Goal: Task Accomplishment & Management: Manage account settings

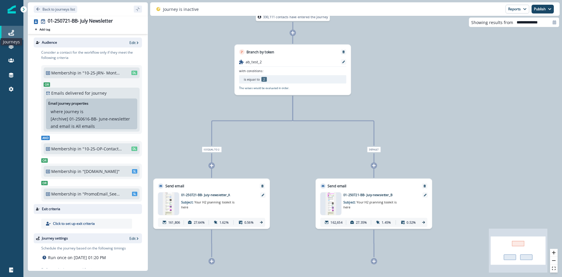
click at [12, 35] on icon at bounding box center [11, 33] width 6 height 6
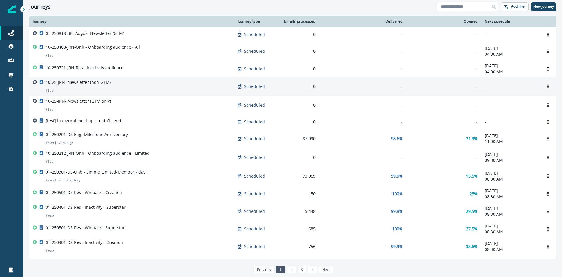
click at [110, 87] on div "10-25-JRN- Newsletter (non-GTM) # list" at bounding box center [132, 86] width 198 height 14
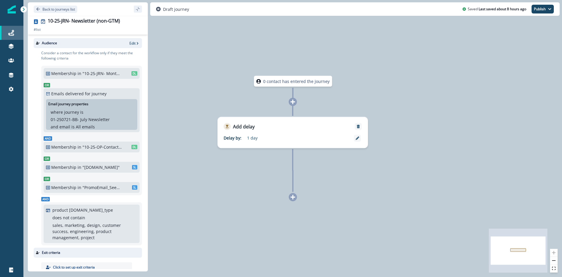
click at [14, 30] on div "Journeys" at bounding box center [11, 32] width 19 height 7
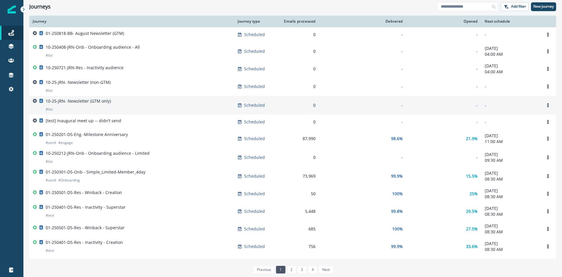
click at [74, 104] on p "10-25-JRN- Newsletter (GTM only)" at bounding box center [78, 101] width 65 height 6
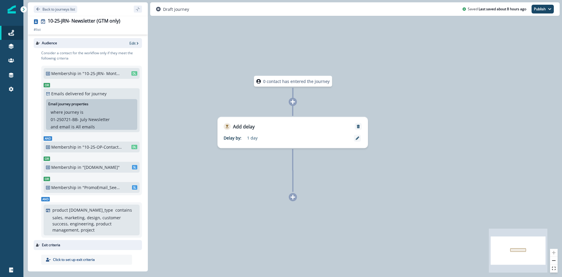
click at [98, 74] on p ""10-25-JRN- Monthly Newsletter"" at bounding box center [103, 73] width 40 height 6
click at [136, 44] on icon "button" at bounding box center [138, 43] width 4 height 4
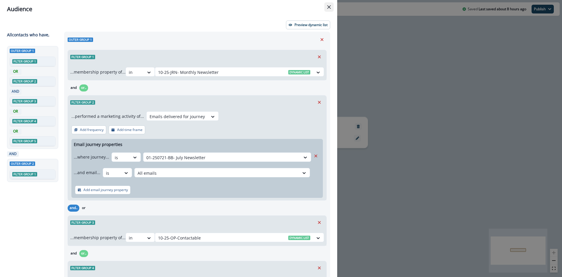
click at [328, 7] on icon "Close" at bounding box center [330, 7] width 4 height 4
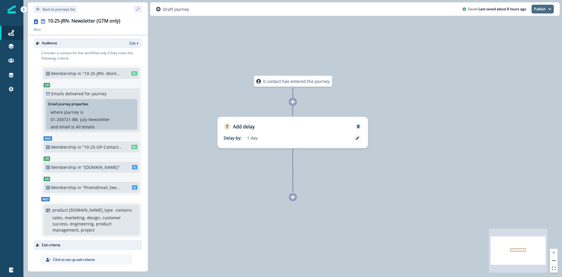
click at [546, 8] on button "Publish" at bounding box center [543, 9] width 22 height 9
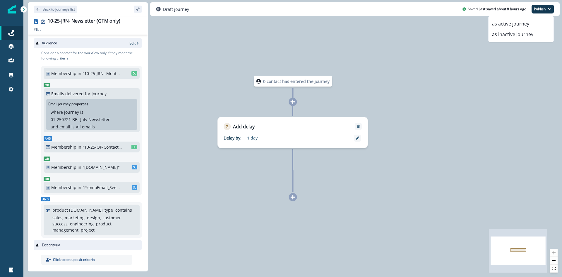
drag, startPoint x: 519, startPoint y: 25, endPoint x: 537, endPoint y: 8, distance: 24.2
click at [537, 8] on div "Publish as active journey as inactive journey" at bounding box center [543, 9] width 22 height 9
click at [444, 28] on div "0 contact has entered the journey Add delay Delay by: 1 day Delay details incom…" at bounding box center [292, 138] width 539 height 277
click at [471, 56] on div "0 contact has entered the journey Add delay Delay by: 1 day Delay details incom…" at bounding box center [292, 138] width 539 height 277
click at [554, 8] on button "Publish" at bounding box center [543, 9] width 22 height 9
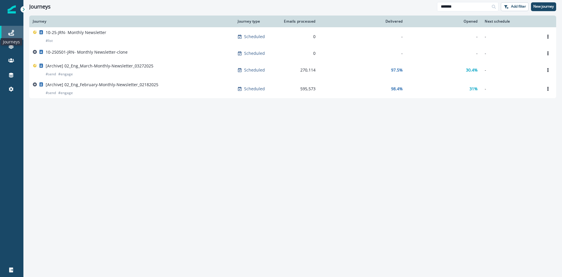
click at [11, 30] on icon at bounding box center [11, 33] width 6 height 6
click at [480, 6] on input "*******" at bounding box center [468, 6] width 62 height 9
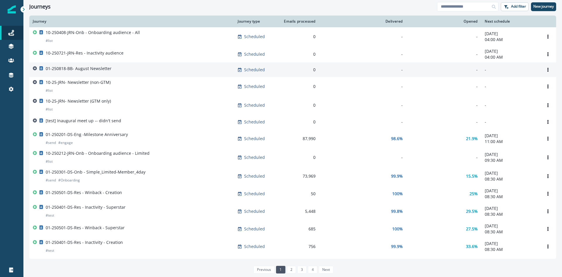
click at [119, 69] on div "01-250818-BB- August Newsletter" at bounding box center [132, 70] width 198 height 8
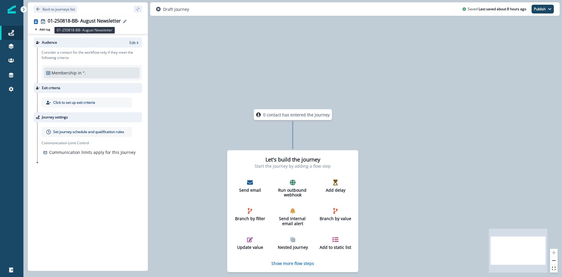
click at [113, 21] on div "01-250818-BB- August Newsletter" at bounding box center [84, 21] width 73 height 6
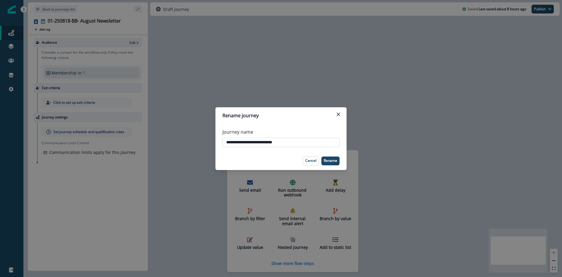
click at [303, 140] on input "**********" at bounding box center [281, 142] width 117 height 9
type input "**********"
click at [337, 159] on button "Rename" at bounding box center [331, 160] width 18 height 9
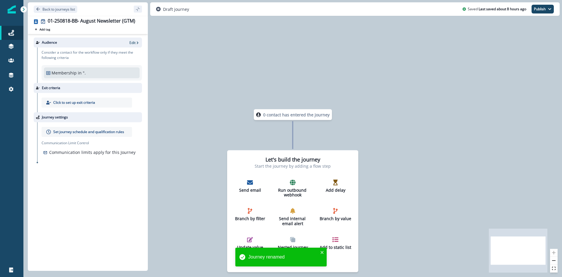
click at [91, 74] on div "Membership in """ at bounding box center [91, 73] width 91 height 6
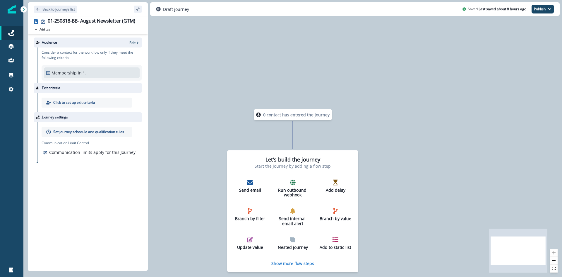
click at [106, 72] on div "Membership in """ at bounding box center [91, 73] width 91 height 6
click at [137, 43] on icon "button" at bounding box center [138, 43] width 4 height 4
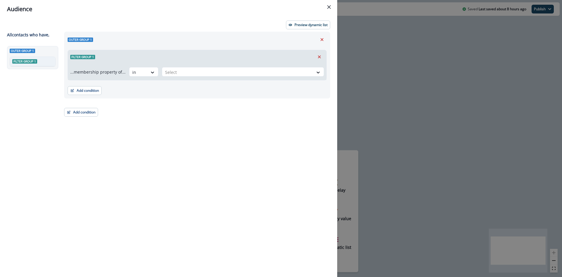
click at [203, 79] on div "...membership property of... in Select" at bounding box center [197, 72] width 259 height 16
click at [204, 76] on div at bounding box center [237, 72] width 145 height 7
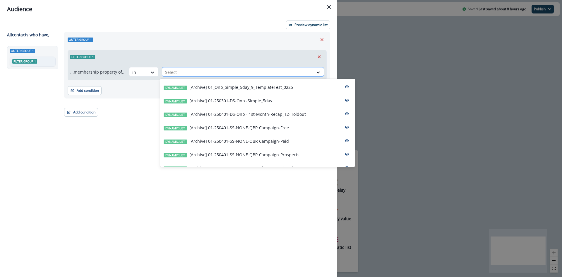
click at [206, 74] on div at bounding box center [237, 72] width 145 height 7
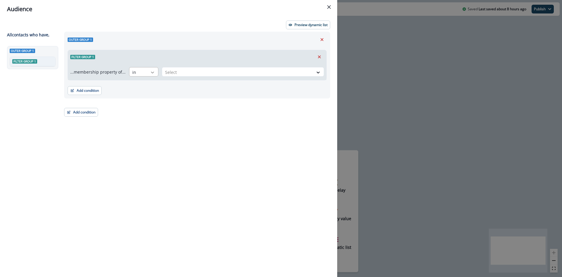
click at [155, 72] on div at bounding box center [153, 72] width 10 height 6
click at [186, 72] on div at bounding box center [237, 72] width 145 height 7
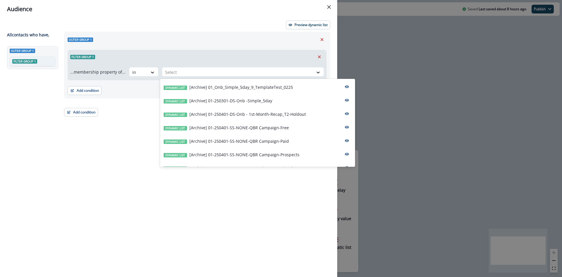
click at [395, 66] on div "Audience Preview dynamic list All contact s who have, Outer group 1 Filter grou…" at bounding box center [281, 138] width 562 height 277
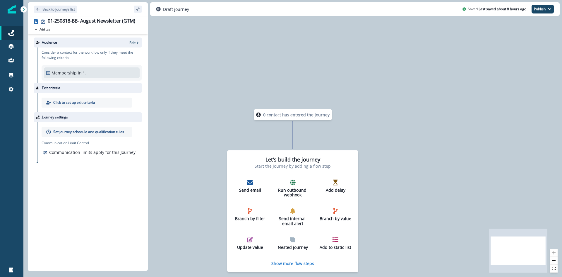
click at [105, 75] on div "Membership in """ at bounding box center [91, 73] width 91 height 6
click at [75, 72] on p "Membership" at bounding box center [64, 73] width 25 height 6
click at [135, 43] on p "Edit" at bounding box center [132, 42] width 6 height 5
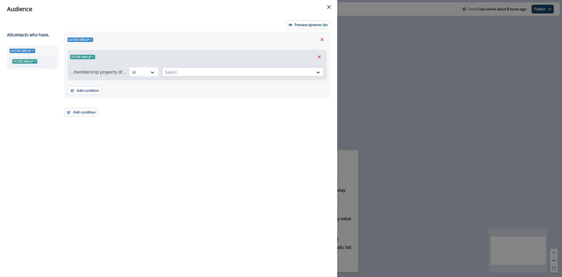
click at [198, 73] on div at bounding box center [237, 72] width 145 height 7
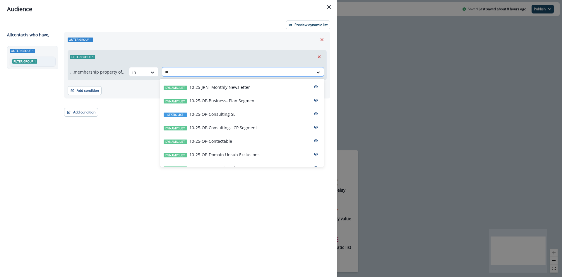
type input "*"
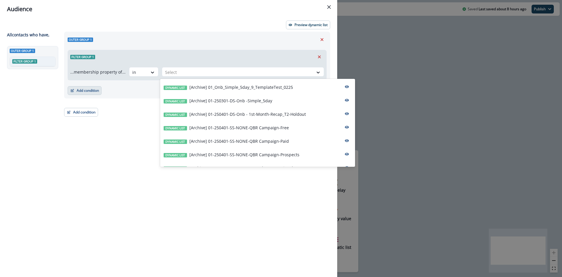
click at [95, 91] on button "Add condition" at bounding box center [85, 90] width 34 height 9
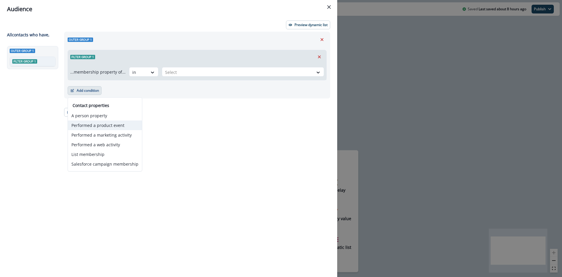
click at [105, 122] on button "Performed a product event" at bounding box center [105, 125] width 74 height 10
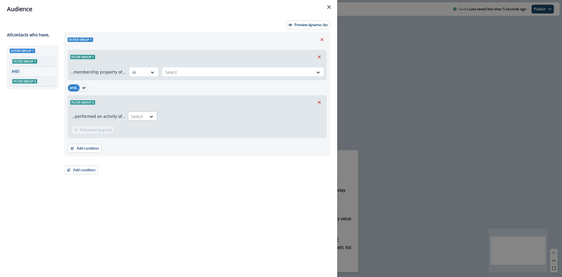
click at [141, 118] on div at bounding box center [137, 116] width 12 height 7
click at [330, 5] on icon "Close" at bounding box center [330, 7] width 4 height 4
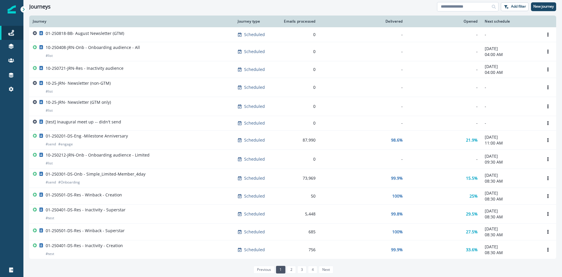
click at [482, 9] on input at bounding box center [468, 6] width 62 height 9
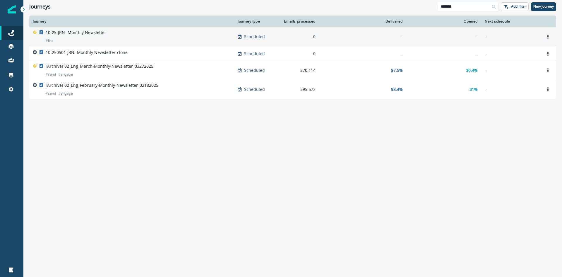
type input "*******"
click at [79, 33] on p "10-25-JRN- Monthly Newsletter" at bounding box center [76, 33] width 61 height 6
